Goal: Information Seeking & Learning: Learn about a topic

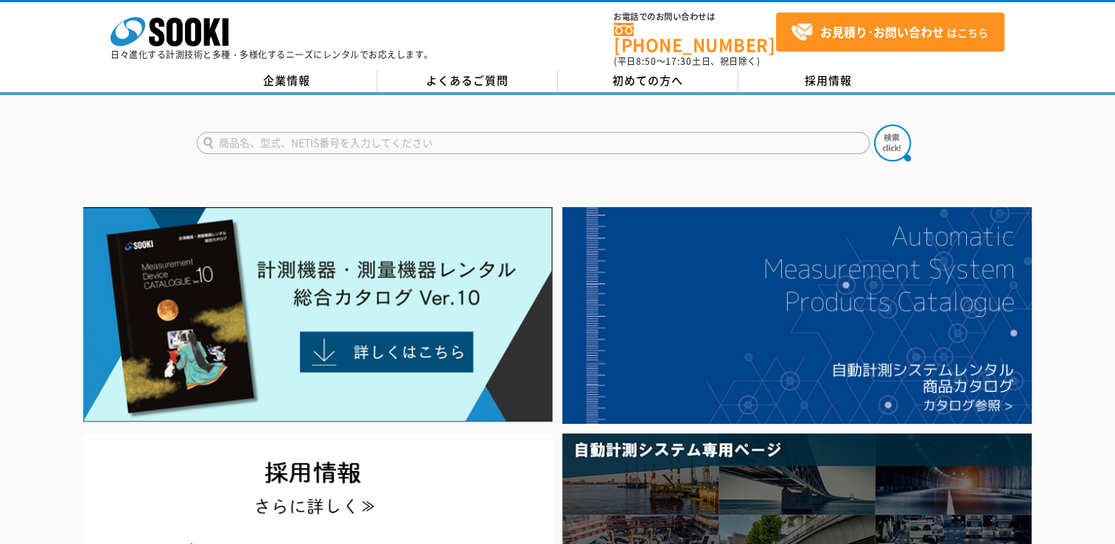
click at [268, 134] on input "text" at bounding box center [533, 143] width 673 height 22
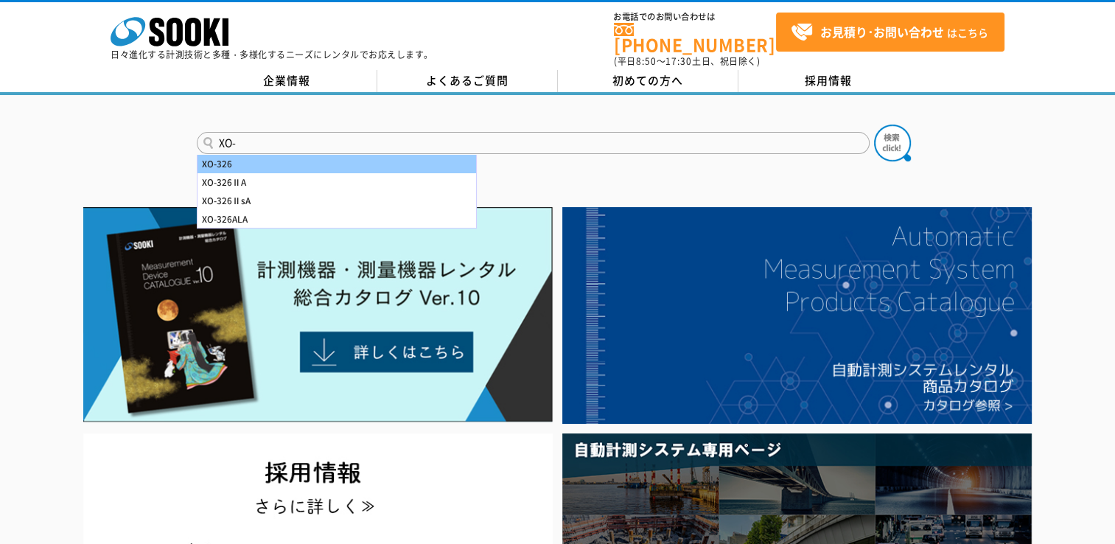
click at [219, 159] on div "XO-326" at bounding box center [337, 164] width 279 height 18
type input "XO-326"
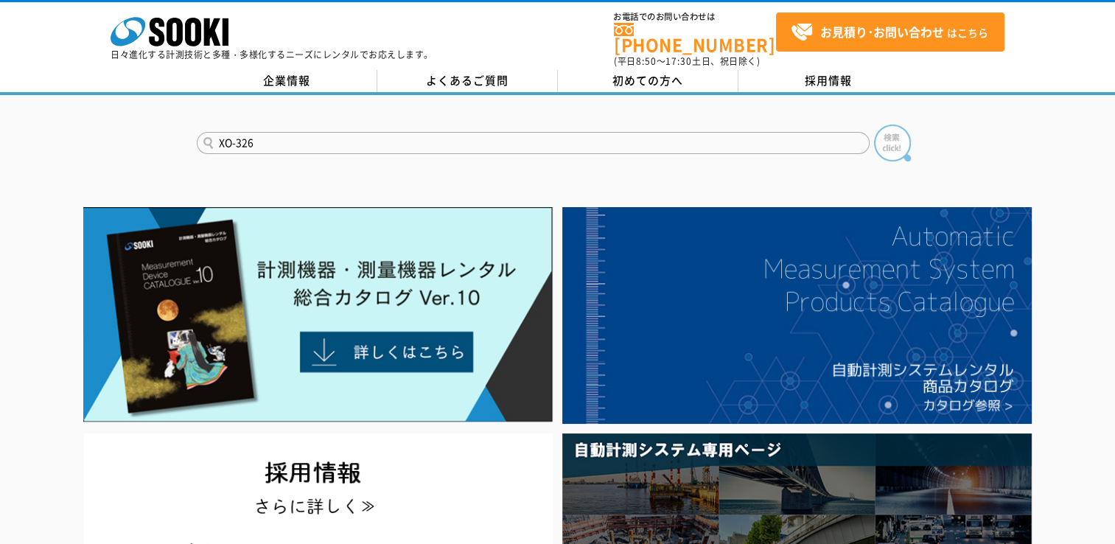
click at [896, 136] on img at bounding box center [892, 143] width 37 height 37
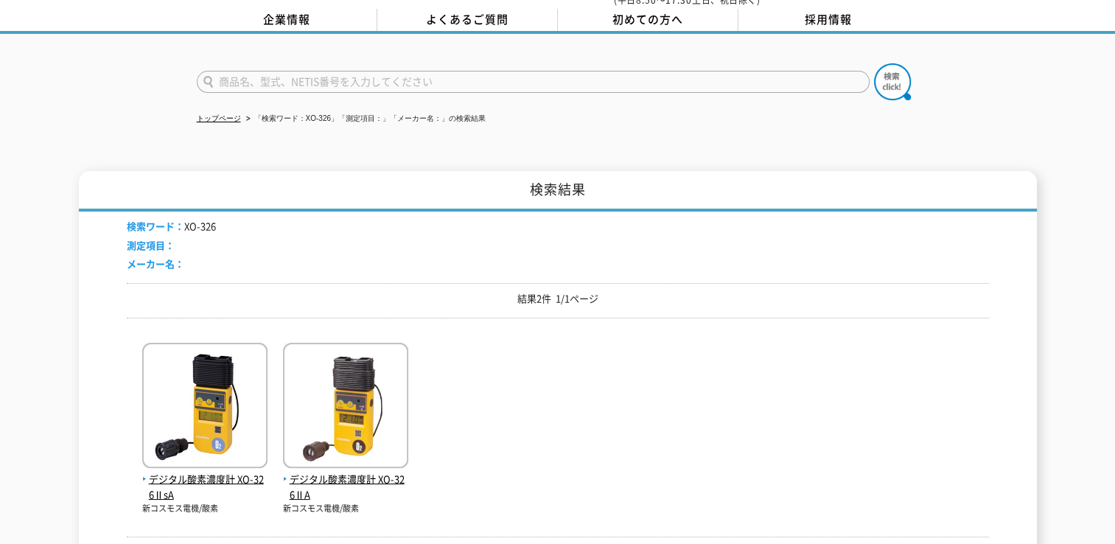
scroll to position [147, 0]
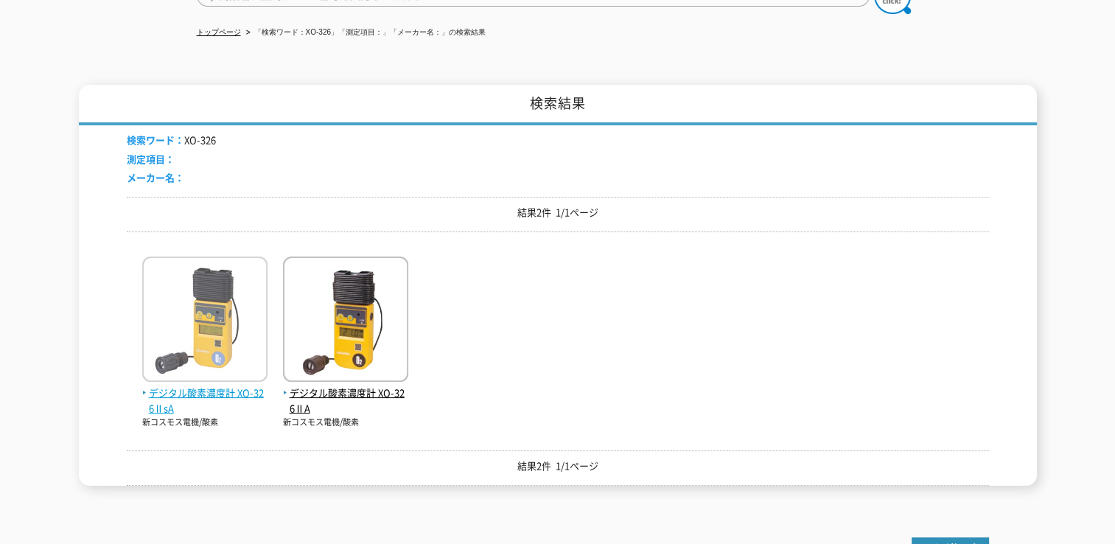
click at [240, 329] on img at bounding box center [204, 320] width 125 height 129
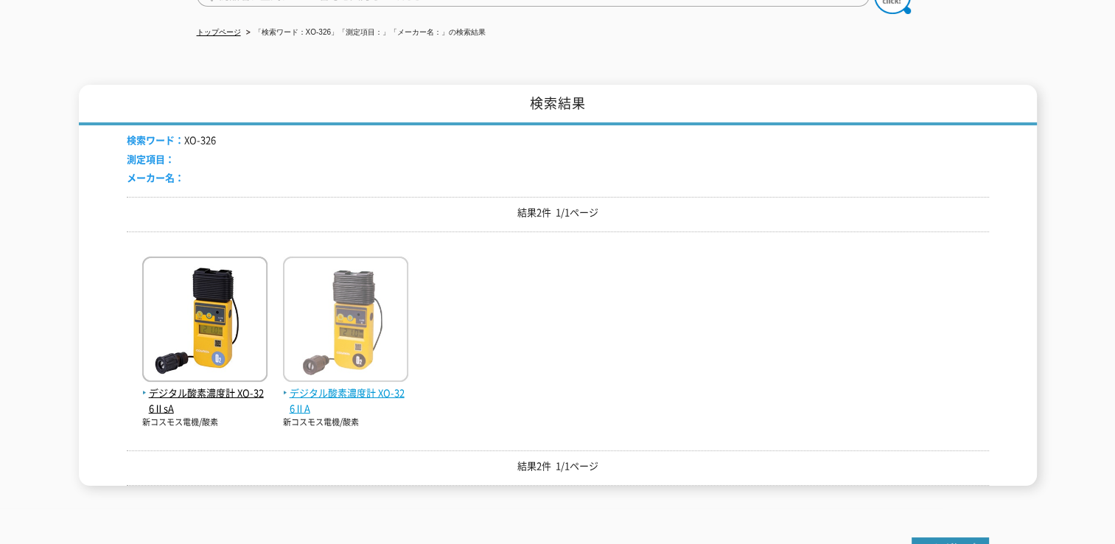
click at [374, 385] on span "デジタル酸素濃度計 XO-326ⅡA" at bounding box center [345, 400] width 125 height 31
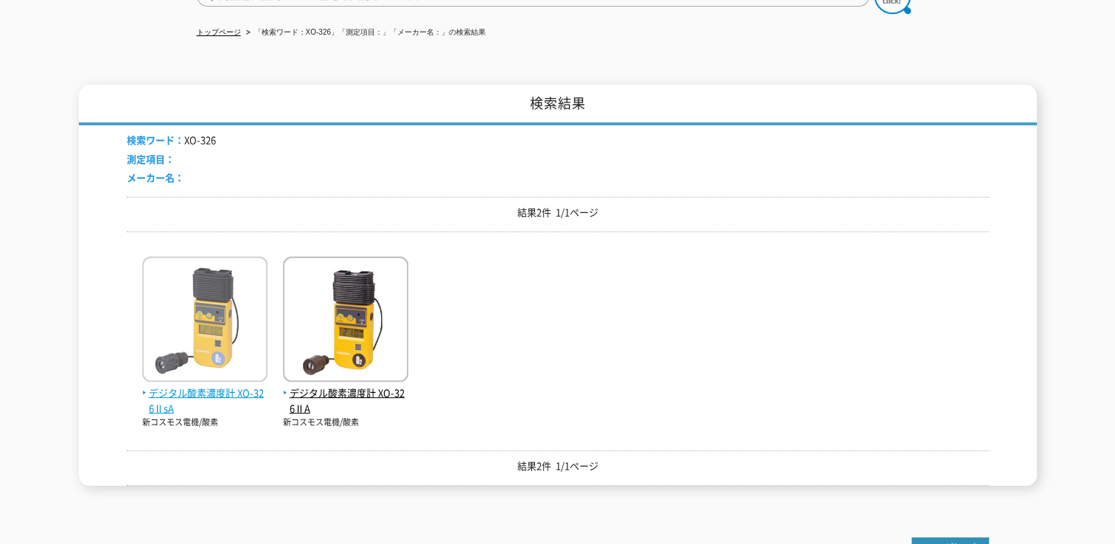
click at [227, 385] on span "デジタル酸素濃度計 XO-326ⅡsA" at bounding box center [204, 400] width 125 height 31
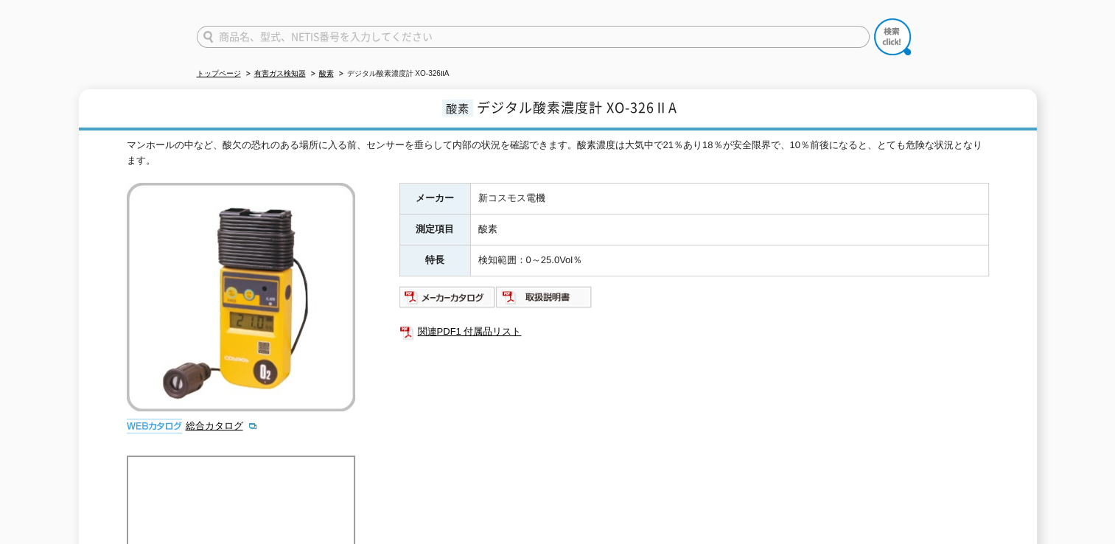
scroll to position [74, 0]
